Goal: Transaction & Acquisition: Obtain resource

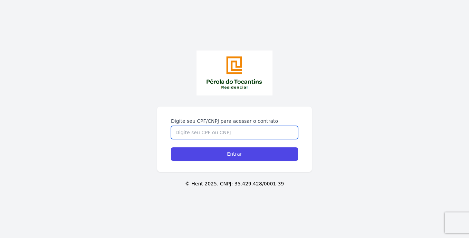
click at [187, 132] on input "Digite seu CPF/CNPJ para acessar o contrato" at bounding box center [234, 132] width 127 height 13
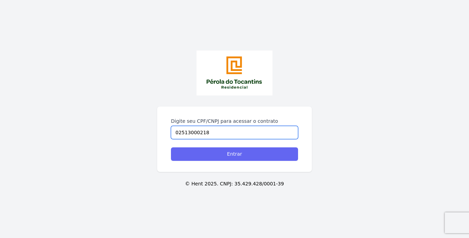
type input "02513000218"
click at [211, 157] on input "Entrar" at bounding box center [234, 153] width 127 height 13
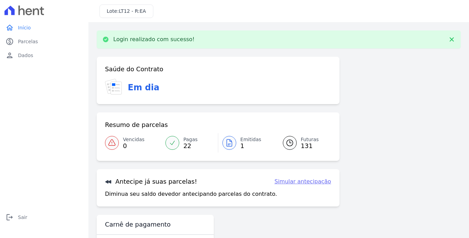
click at [81, 110] on div "home Início home Início paid Parcelas paid Parcelas person Dados person Dados l…" at bounding box center [44, 127] width 83 height 212
click at [186, 140] on span "Pagas" at bounding box center [191, 139] width 14 height 7
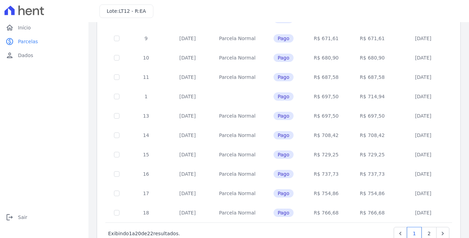
scroll to position [265, 0]
click at [424, 226] on link "2" at bounding box center [429, 232] width 15 height 13
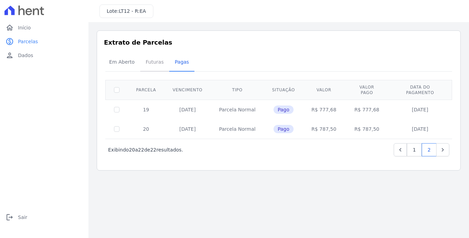
click at [156, 64] on span "Futuras" at bounding box center [155, 62] width 26 height 14
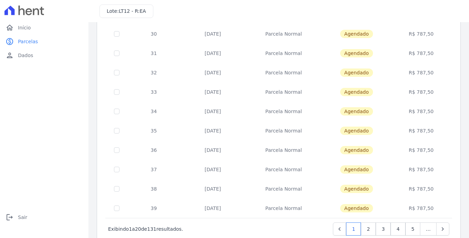
scroll to position [284, 0]
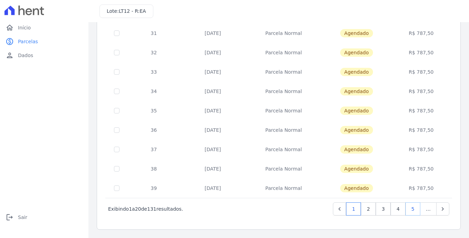
click at [412, 210] on link "5" at bounding box center [413, 208] width 15 height 13
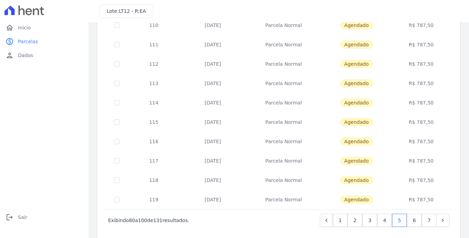
scroll to position [284, 0]
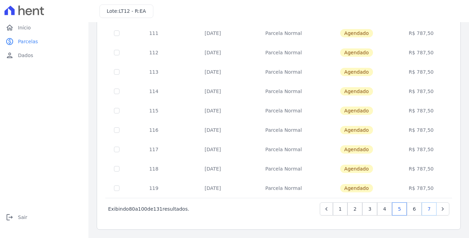
click at [428, 209] on link "7" at bounding box center [429, 208] width 15 height 13
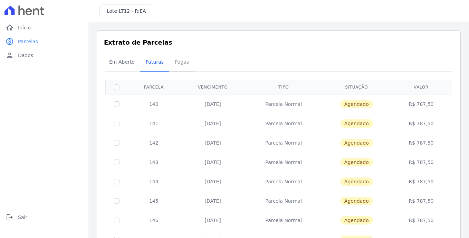
click at [175, 63] on span "Pagas" at bounding box center [182, 62] width 22 height 14
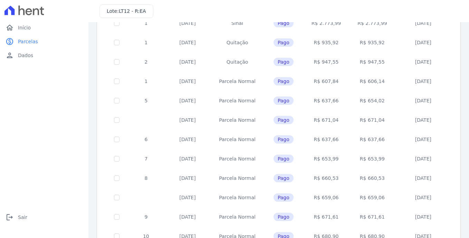
scroll to position [284, 0]
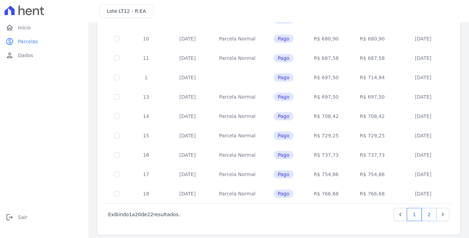
click at [422, 208] on link "2" at bounding box center [429, 214] width 15 height 13
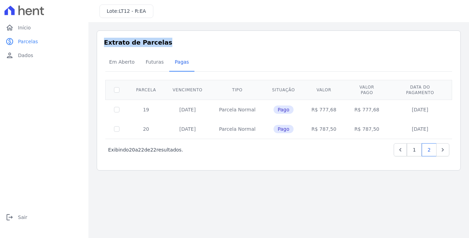
drag, startPoint x: 159, startPoint y: 43, endPoint x: 105, endPoint y: 45, distance: 54.6
click at [105, 45] on h3 "Extrato de Parcelas" at bounding box center [279, 42] width 350 height 9
click at [26, 26] on span "Início" at bounding box center [24, 27] width 13 height 7
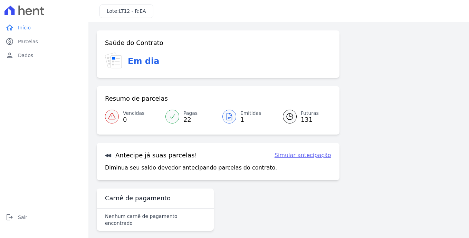
click at [229, 114] on icon at bounding box center [229, 116] width 8 height 8
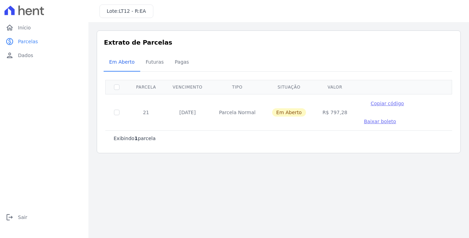
drag, startPoint x: 223, startPoint y: 106, endPoint x: 233, endPoint y: 106, distance: 10.7
click at [233, 106] on td "Parcela Normal" at bounding box center [237, 112] width 53 height 36
click at [322, 105] on td "R$ 797,28" at bounding box center [335, 112] width 41 height 36
click at [396, 119] on span "Baixar boleto" at bounding box center [380, 122] width 32 height 6
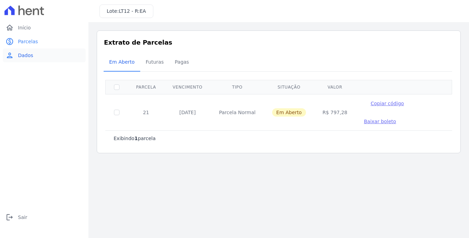
click at [24, 58] on span "Dados" at bounding box center [25, 55] width 15 height 7
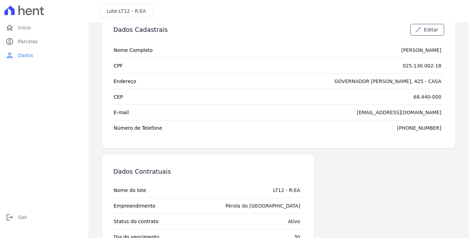
scroll to position [46, 0]
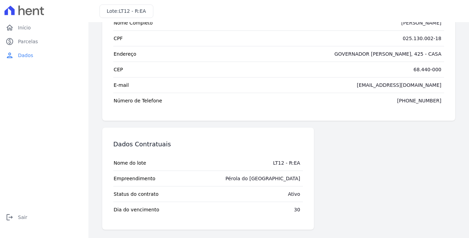
click at [289, 195] on div "Ativo" at bounding box center [294, 193] width 12 height 7
click at [267, 180] on div "Pérola do [GEOGRAPHIC_DATA]" at bounding box center [263, 178] width 75 height 7
click at [21, 27] on span "Início" at bounding box center [24, 27] width 13 height 7
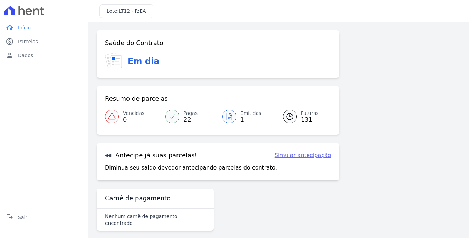
click at [77, 120] on div "home Início home Início paid Parcelas paid Parcelas person Dados person Dados l…" at bounding box center [44, 127] width 83 height 212
click at [385, 63] on div "Saúde do Contrato Em dia Resumo de parcelas Vencidas 0 Pagas 22 Emitidas 1 Futu…" at bounding box center [279, 133] width 364 height 206
